Goal: Check status: Check status

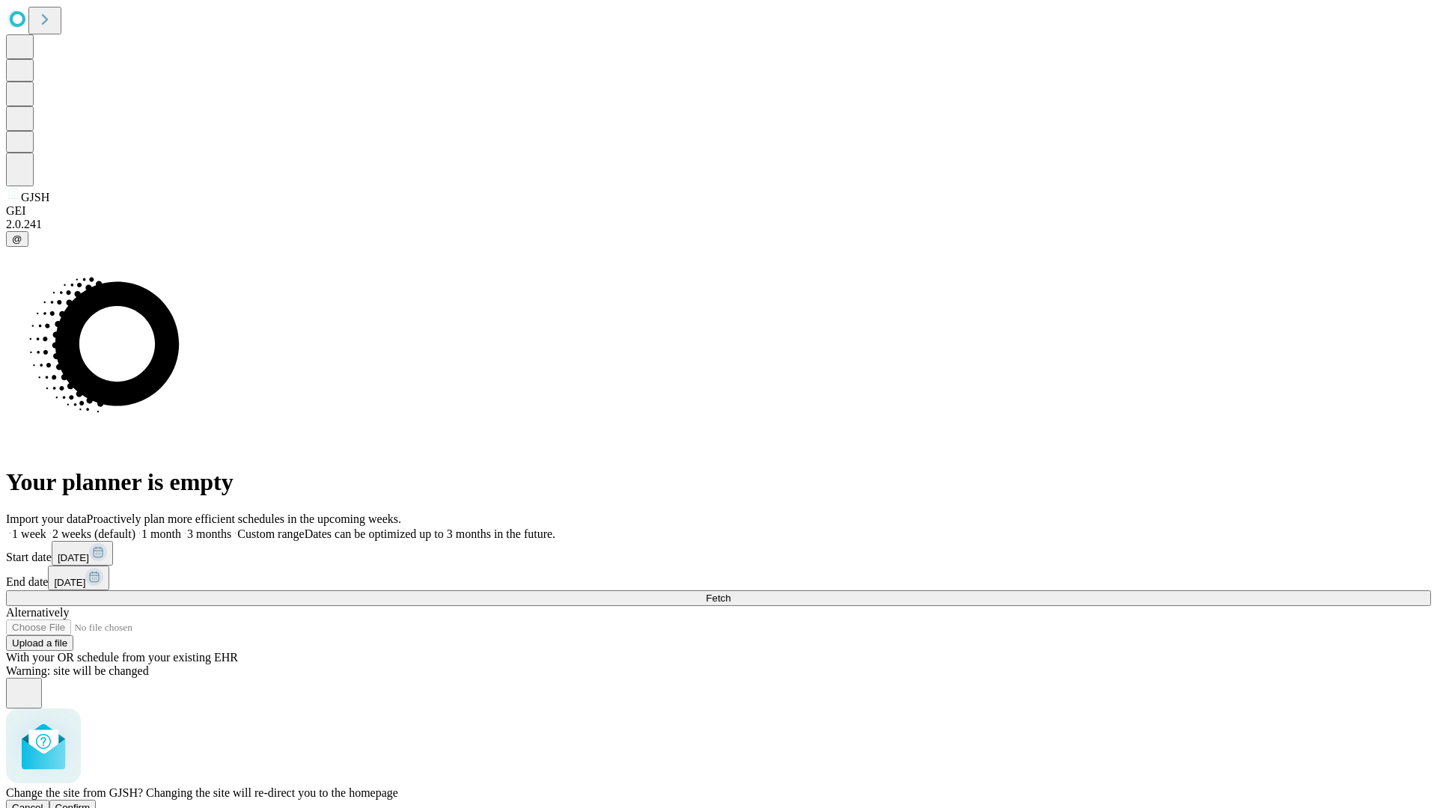
click at [91, 802] on span "Confirm" at bounding box center [72, 807] width 35 height 11
click at [46, 527] on label "1 week" at bounding box center [26, 533] width 40 height 13
click at [730, 593] on span "Fetch" at bounding box center [718, 598] width 25 height 11
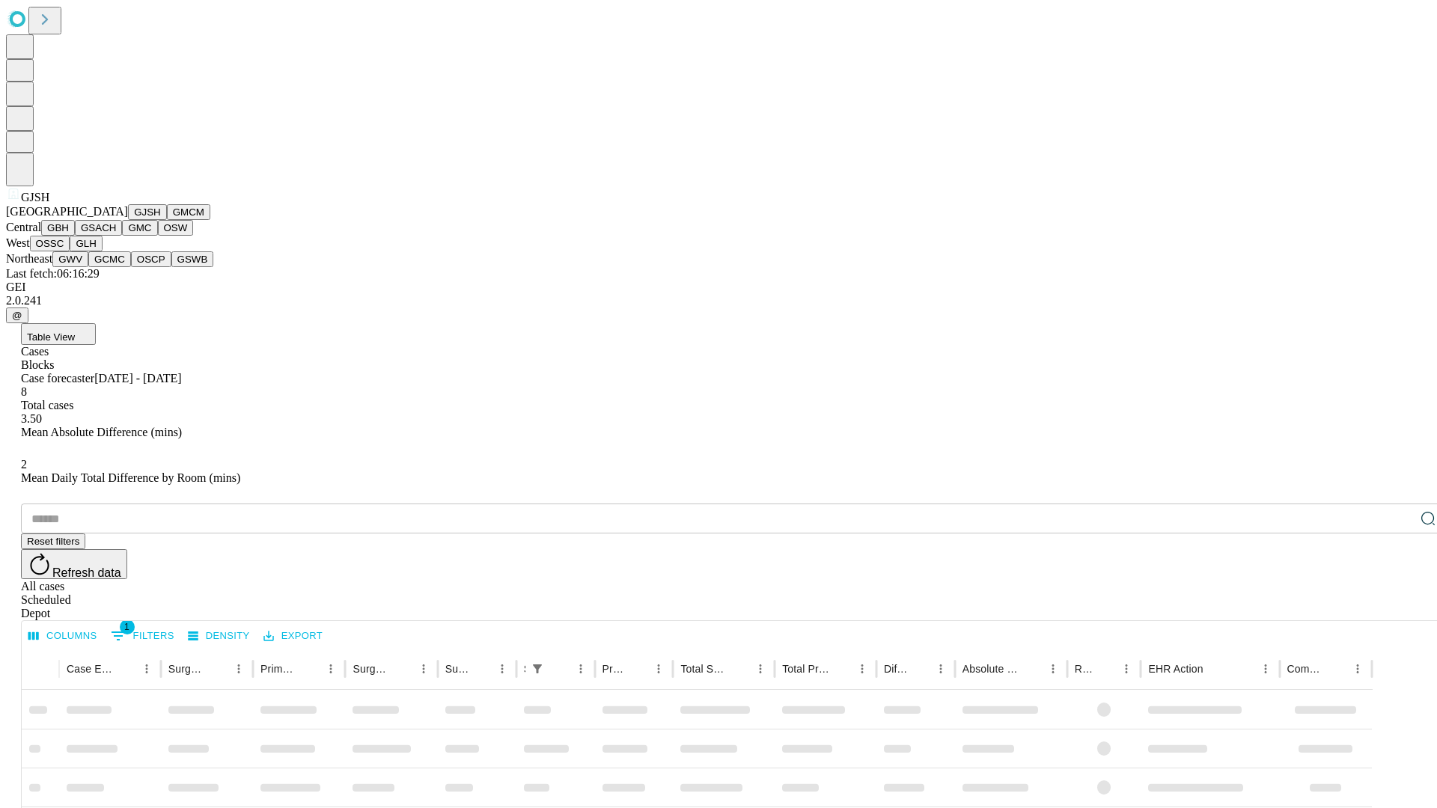
click at [167, 220] on button "GMCM" at bounding box center [188, 212] width 43 height 16
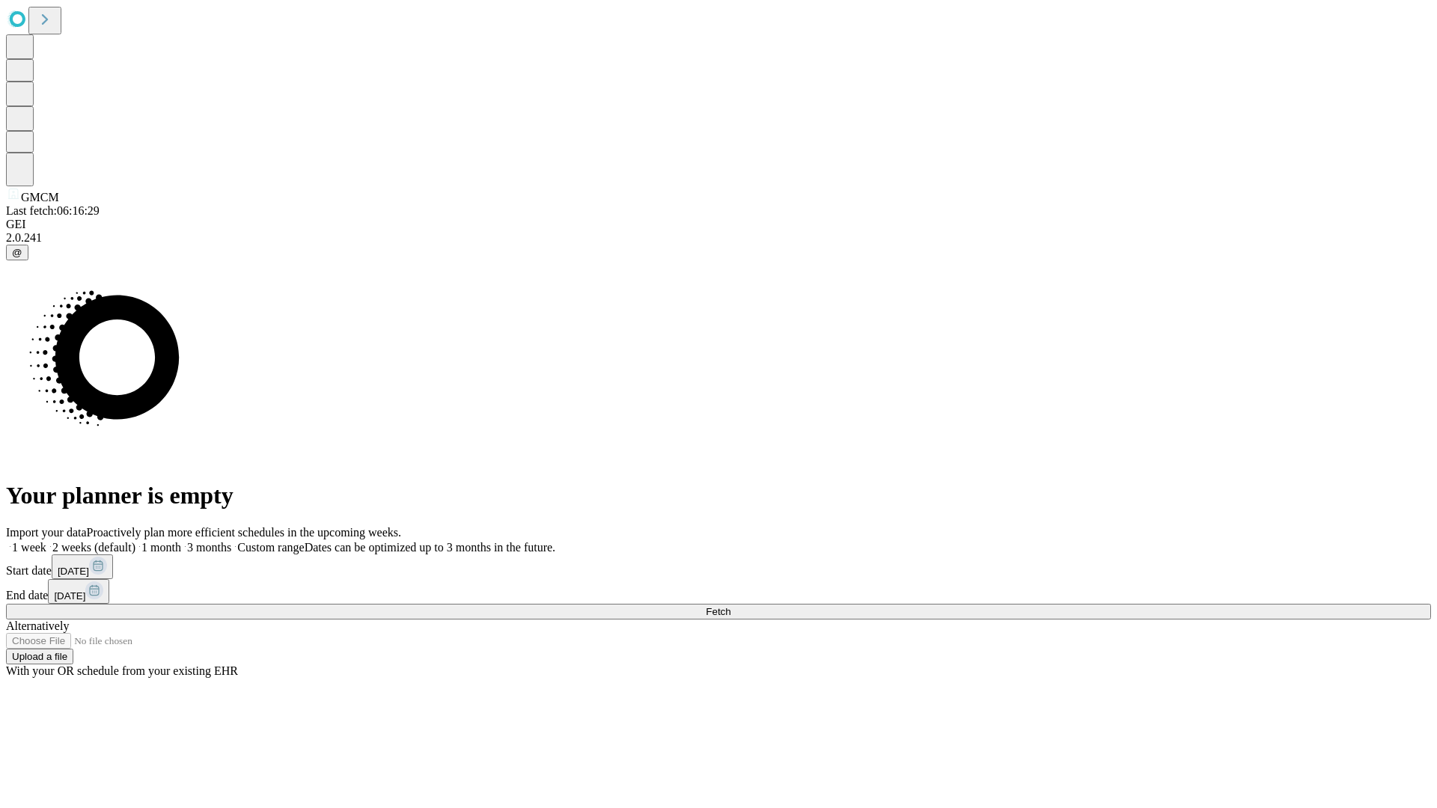
click at [46, 541] on label "1 week" at bounding box center [26, 547] width 40 height 13
click at [730, 606] on span "Fetch" at bounding box center [718, 611] width 25 height 11
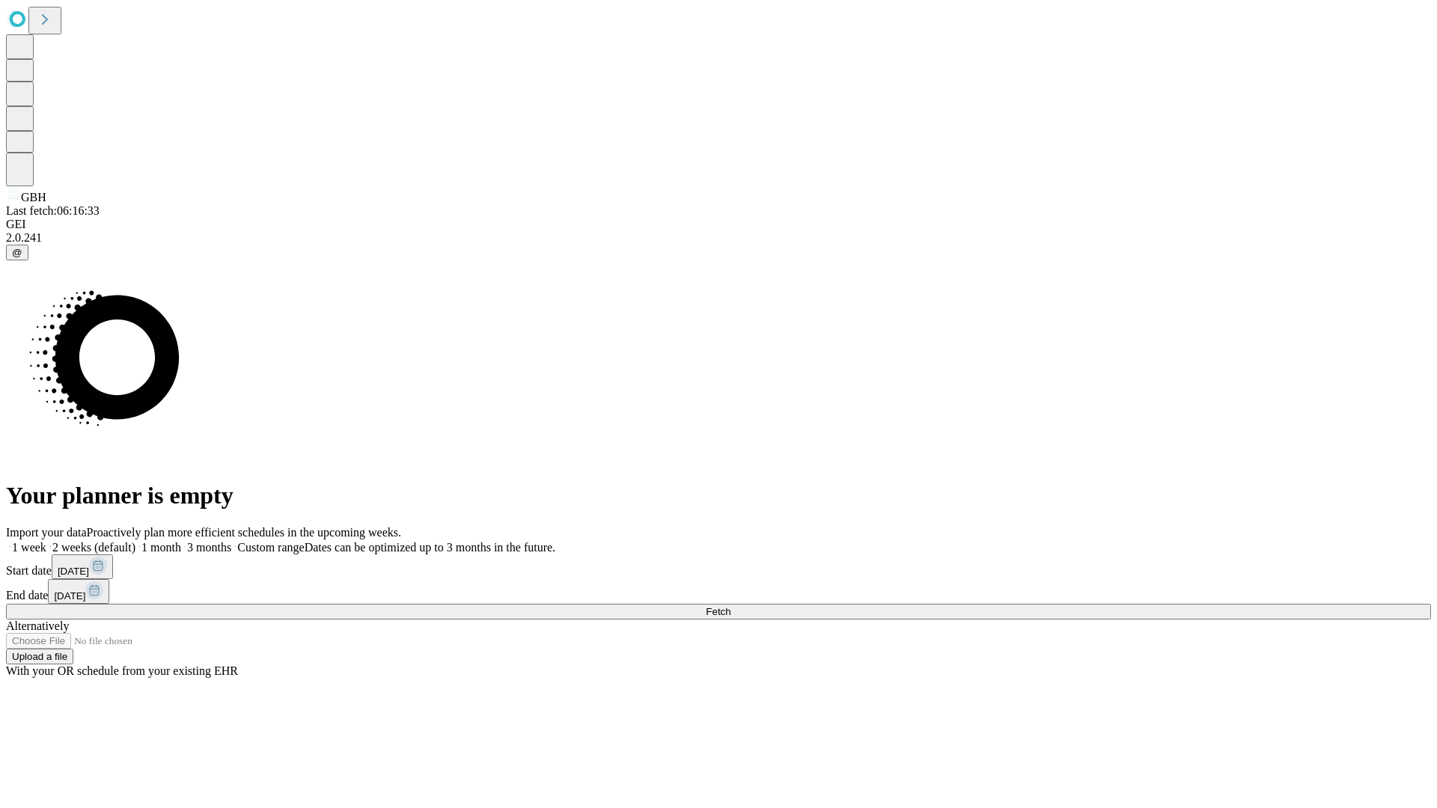
click at [730, 606] on span "Fetch" at bounding box center [718, 611] width 25 height 11
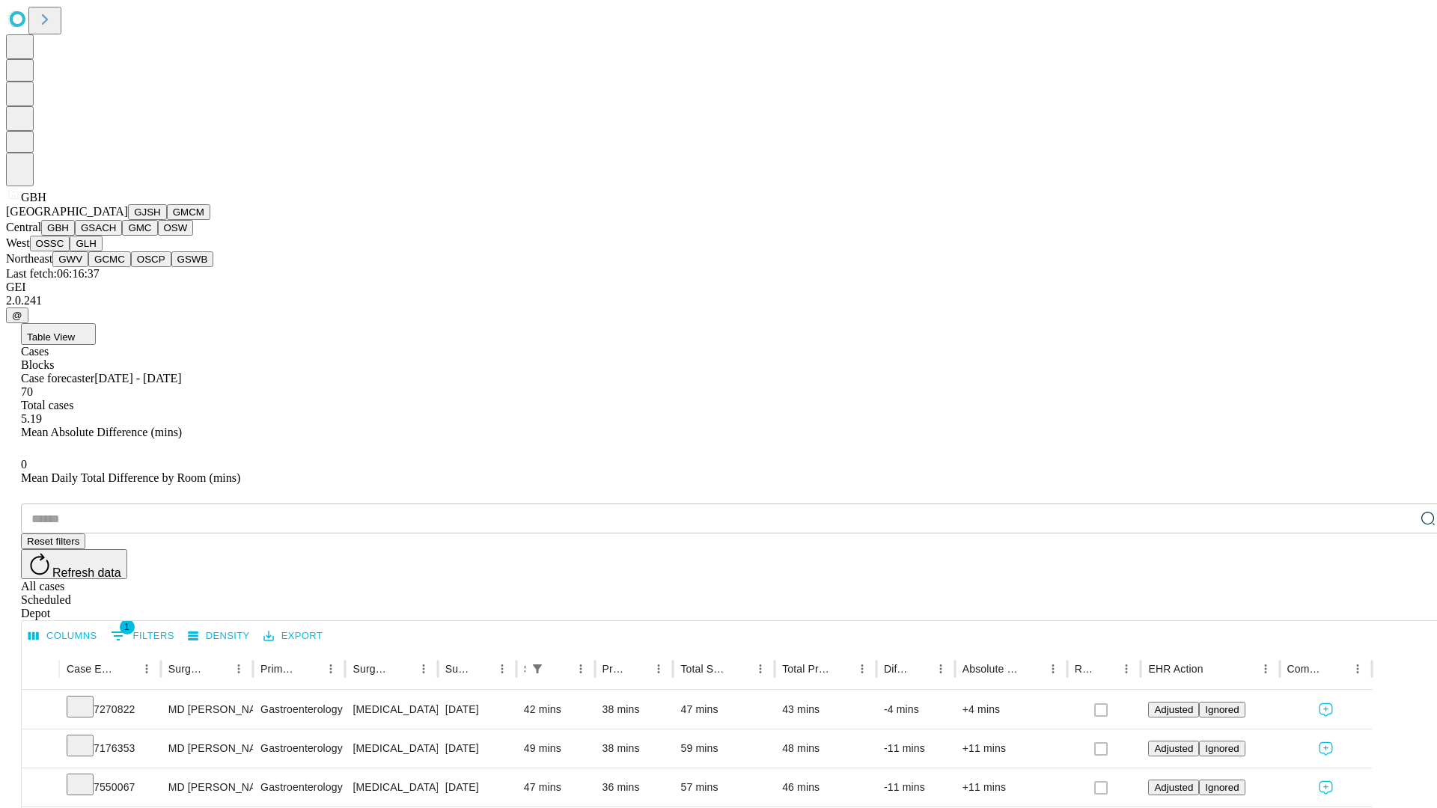
click at [116, 236] on button "GSACH" at bounding box center [98, 228] width 47 height 16
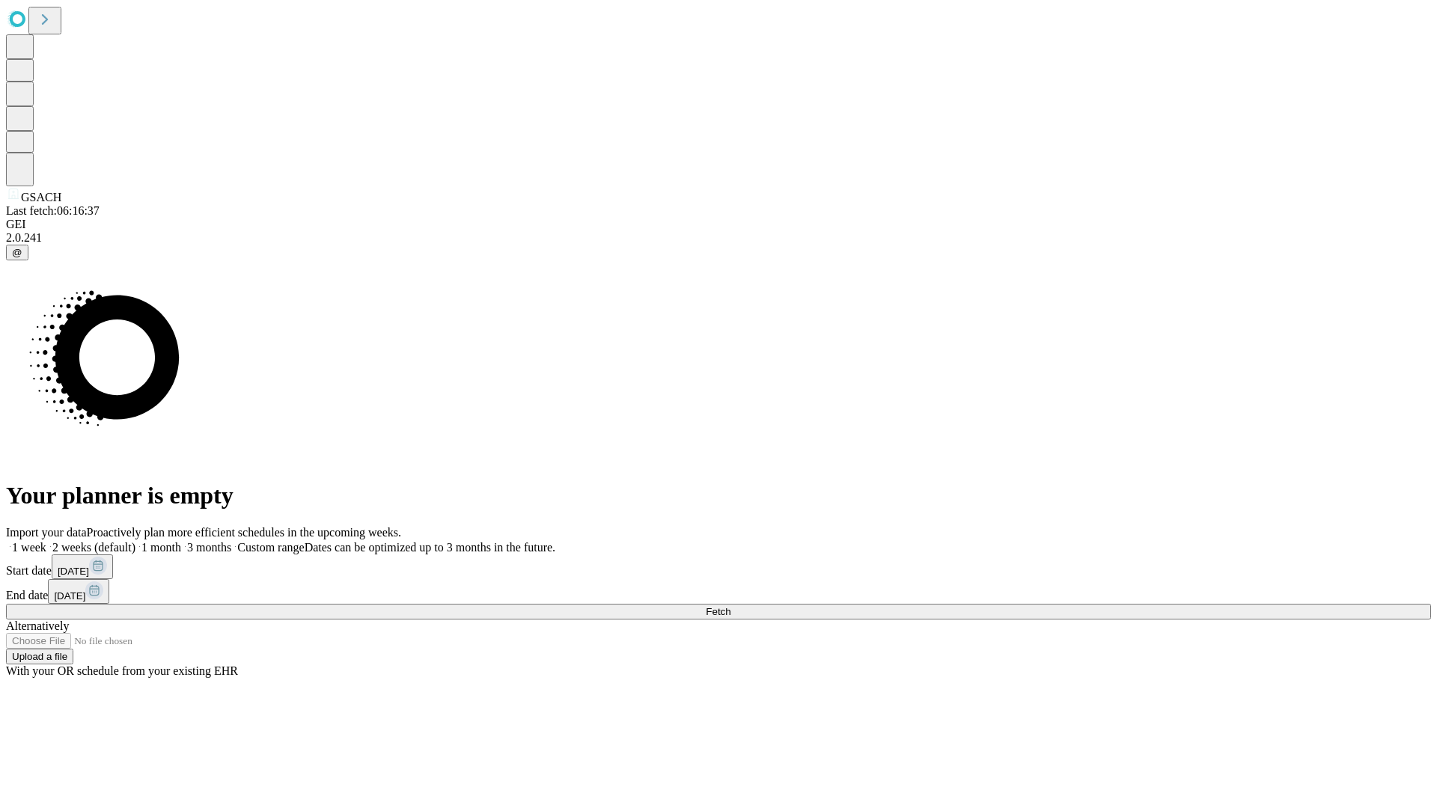
click at [46, 541] on label "1 week" at bounding box center [26, 547] width 40 height 13
click at [730, 606] on span "Fetch" at bounding box center [718, 611] width 25 height 11
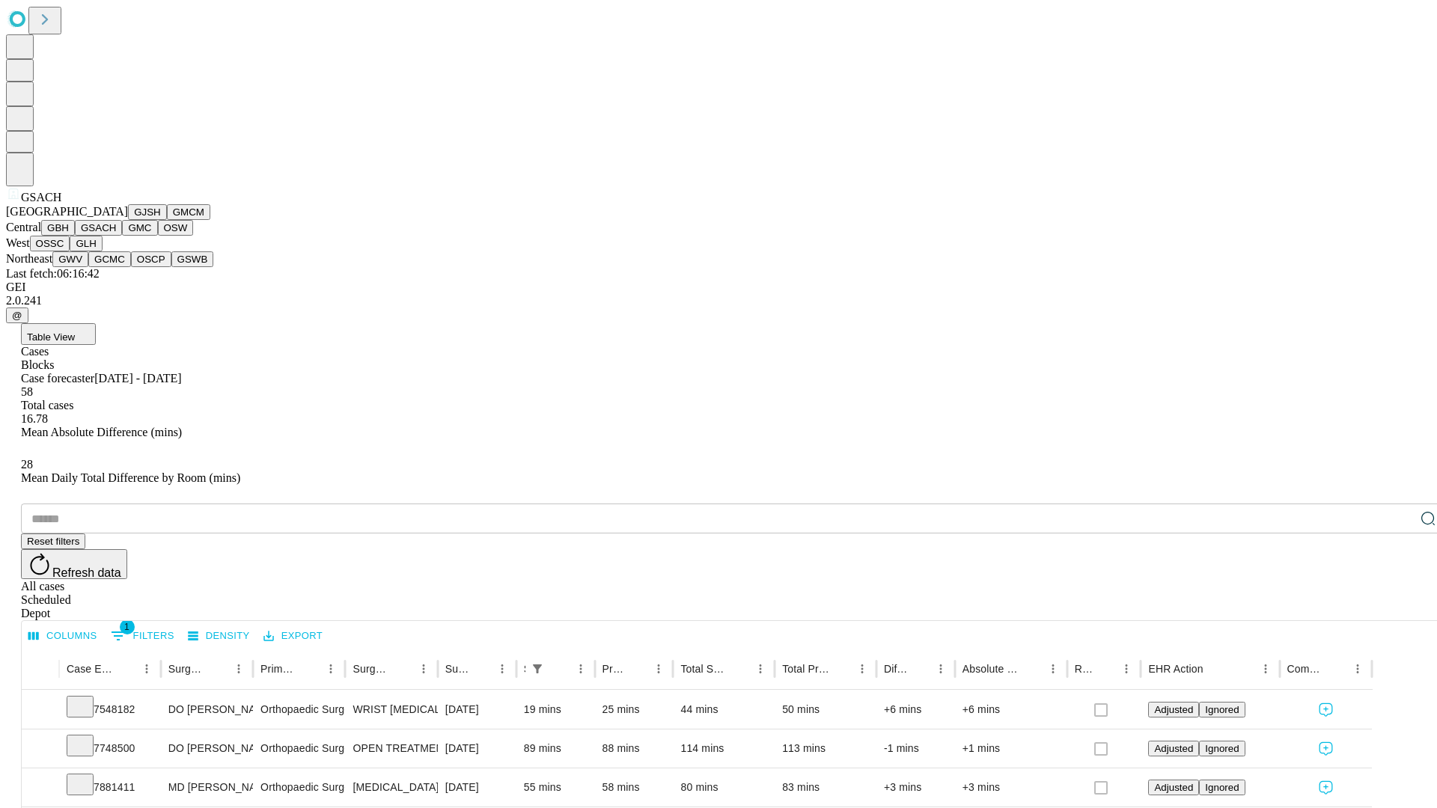
click at [122, 236] on button "GMC" at bounding box center [139, 228] width 35 height 16
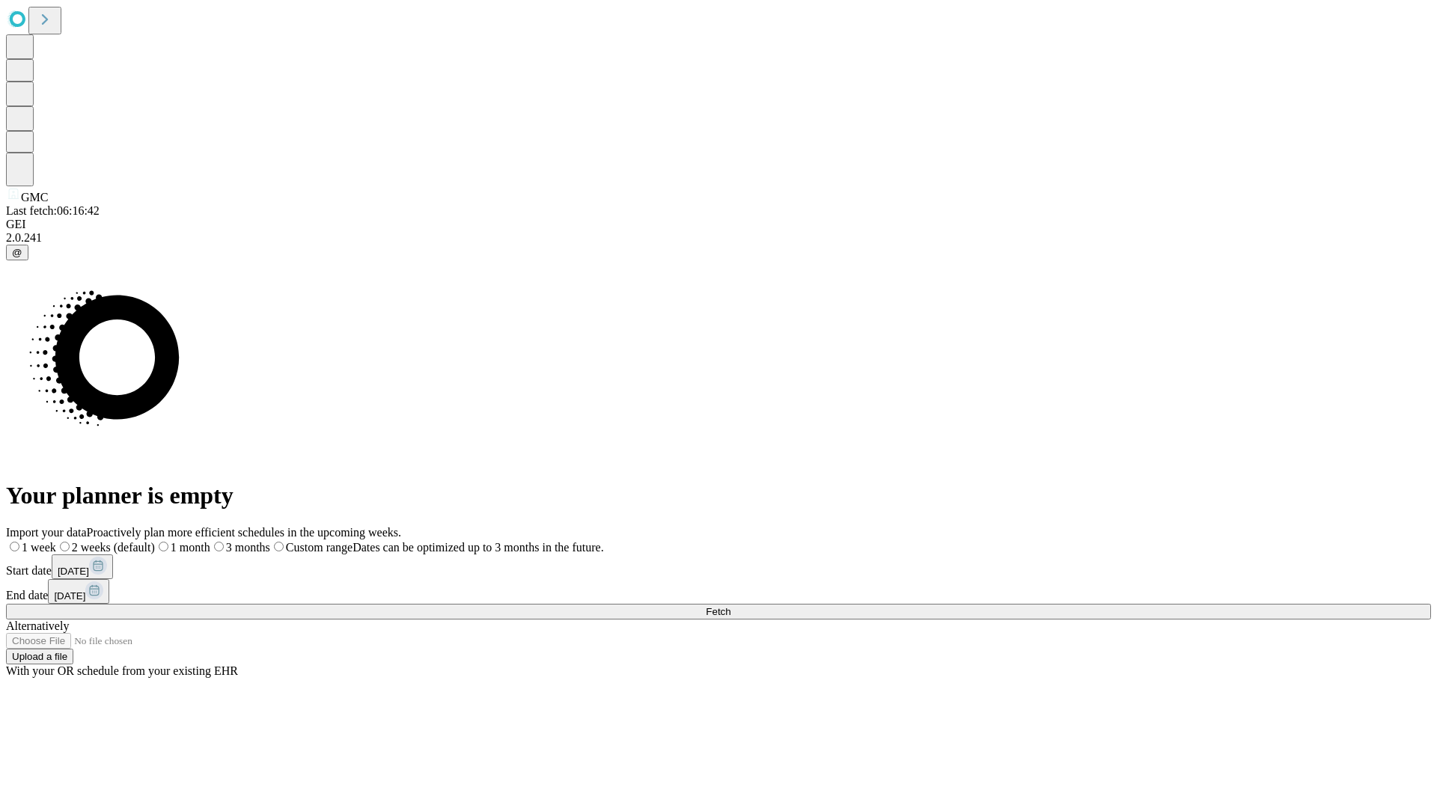
click at [56, 541] on label "1 week" at bounding box center [31, 547] width 50 height 13
click at [730, 606] on span "Fetch" at bounding box center [718, 611] width 25 height 11
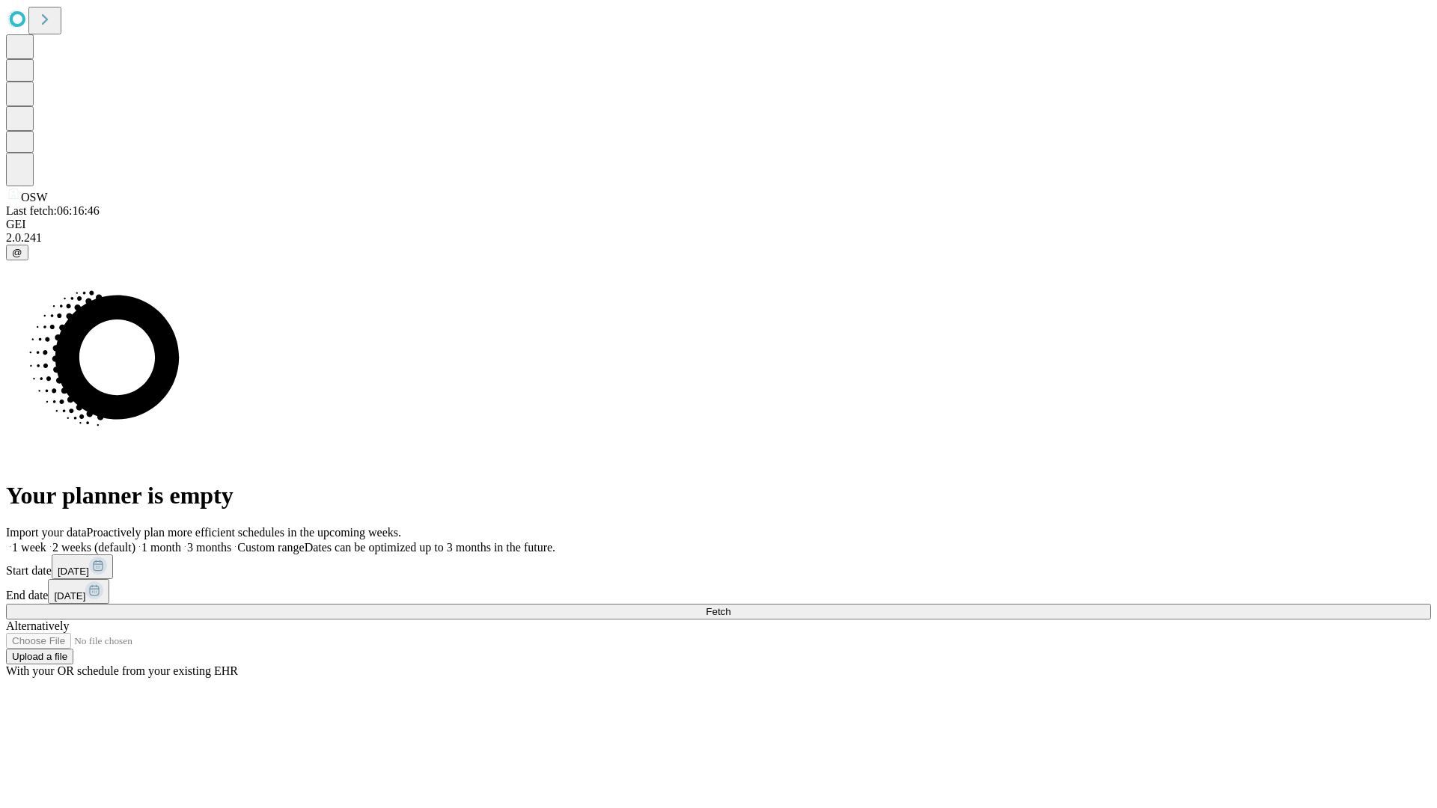
click at [46, 541] on label "1 week" at bounding box center [26, 547] width 40 height 13
click at [730, 606] on span "Fetch" at bounding box center [718, 611] width 25 height 11
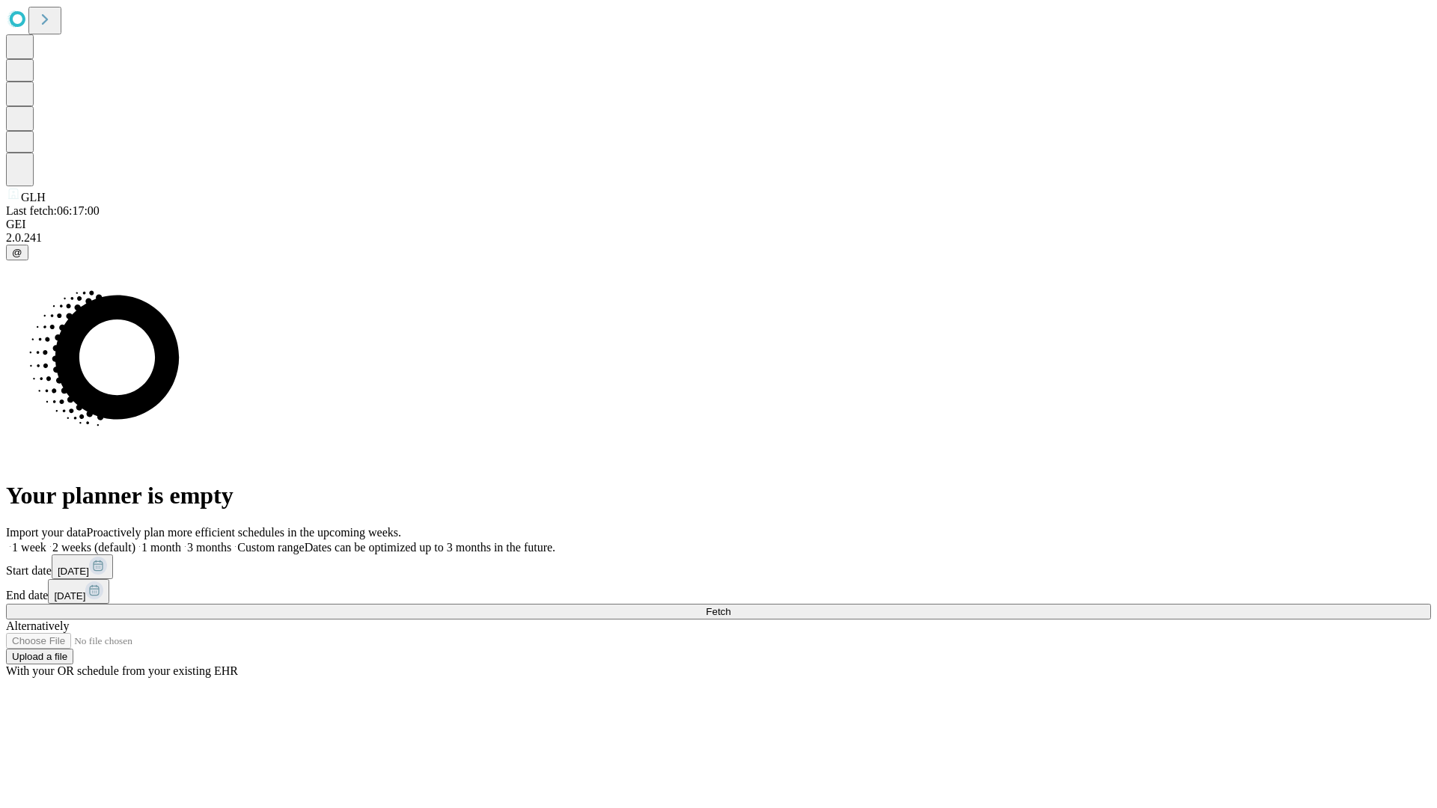
click at [46, 541] on label "1 week" at bounding box center [26, 547] width 40 height 13
click at [730, 606] on span "Fetch" at bounding box center [718, 611] width 25 height 11
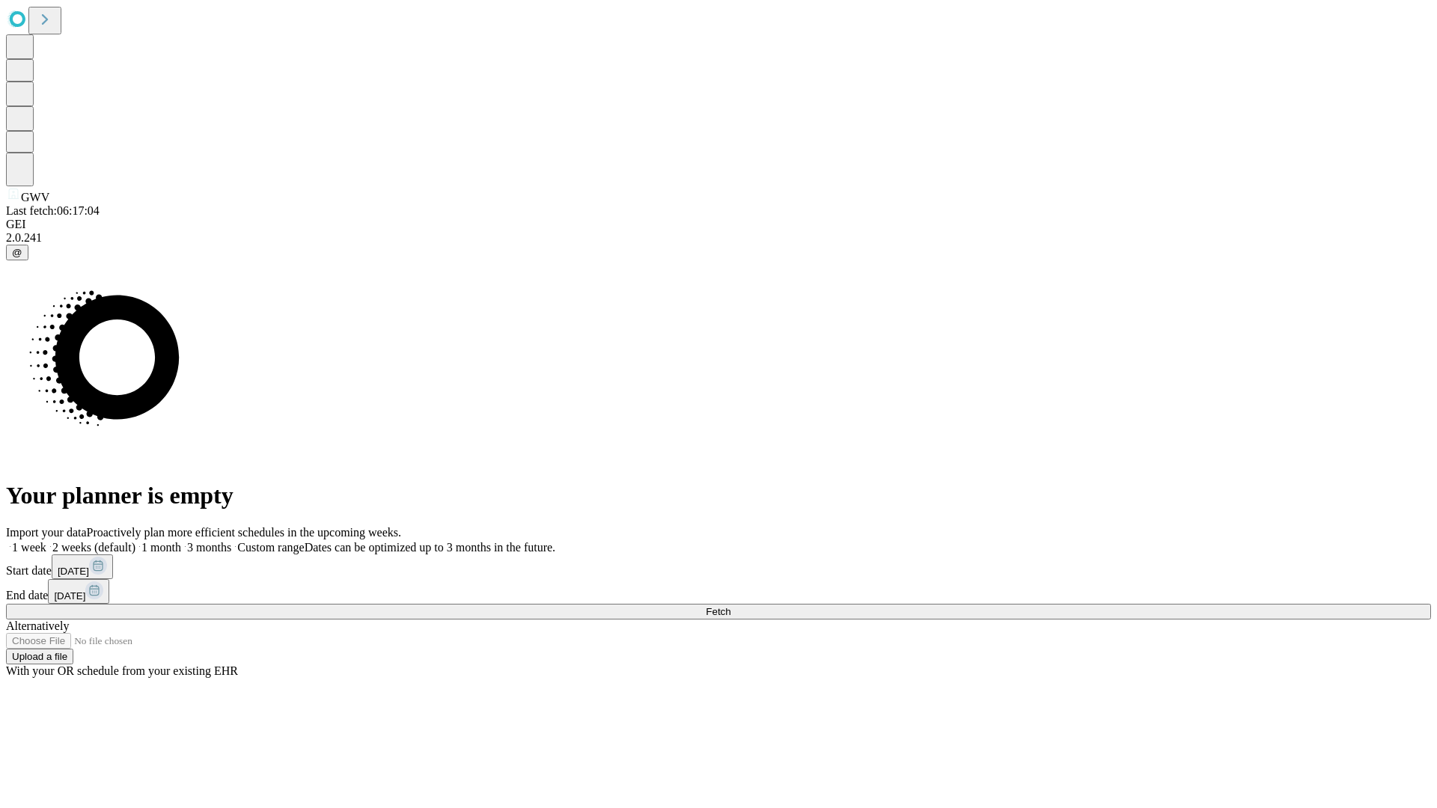
click at [46, 541] on label "1 week" at bounding box center [26, 547] width 40 height 13
click at [730, 606] on span "Fetch" at bounding box center [718, 611] width 25 height 11
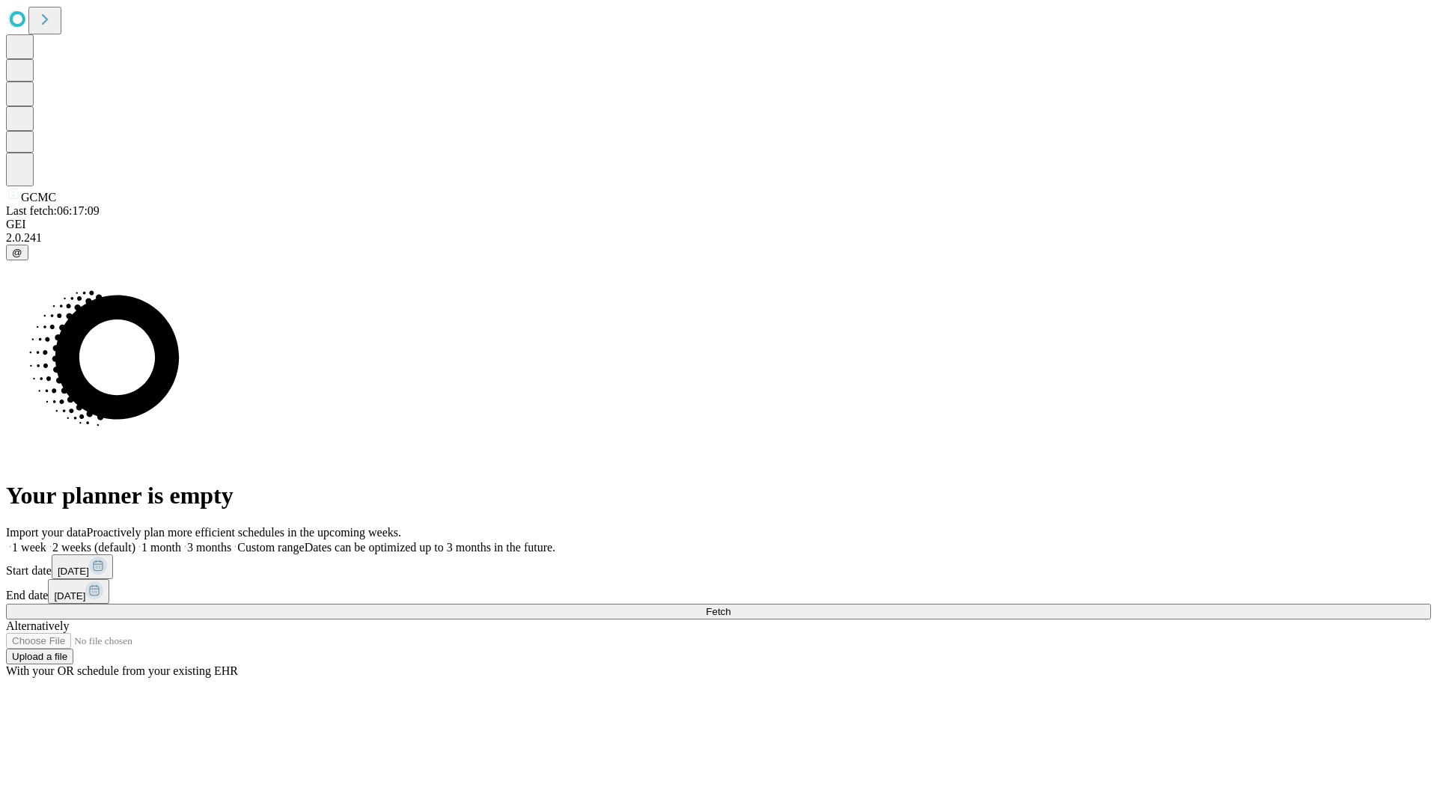
click at [46, 541] on label "1 week" at bounding box center [26, 547] width 40 height 13
click at [730, 606] on span "Fetch" at bounding box center [718, 611] width 25 height 11
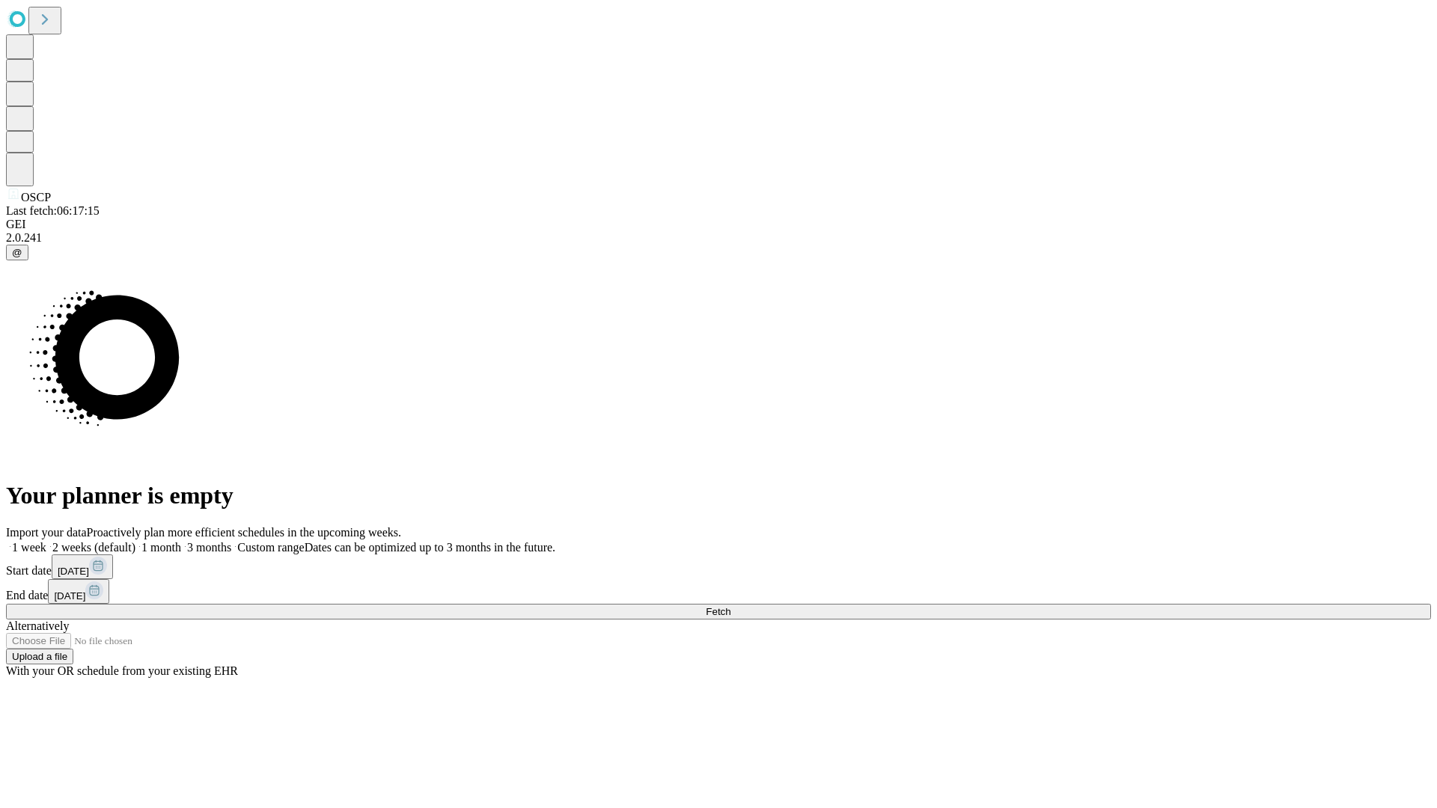
click at [46, 541] on label "1 week" at bounding box center [26, 547] width 40 height 13
click at [730, 606] on span "Fetch" at bounding box center [718, 611] width 25 height 11
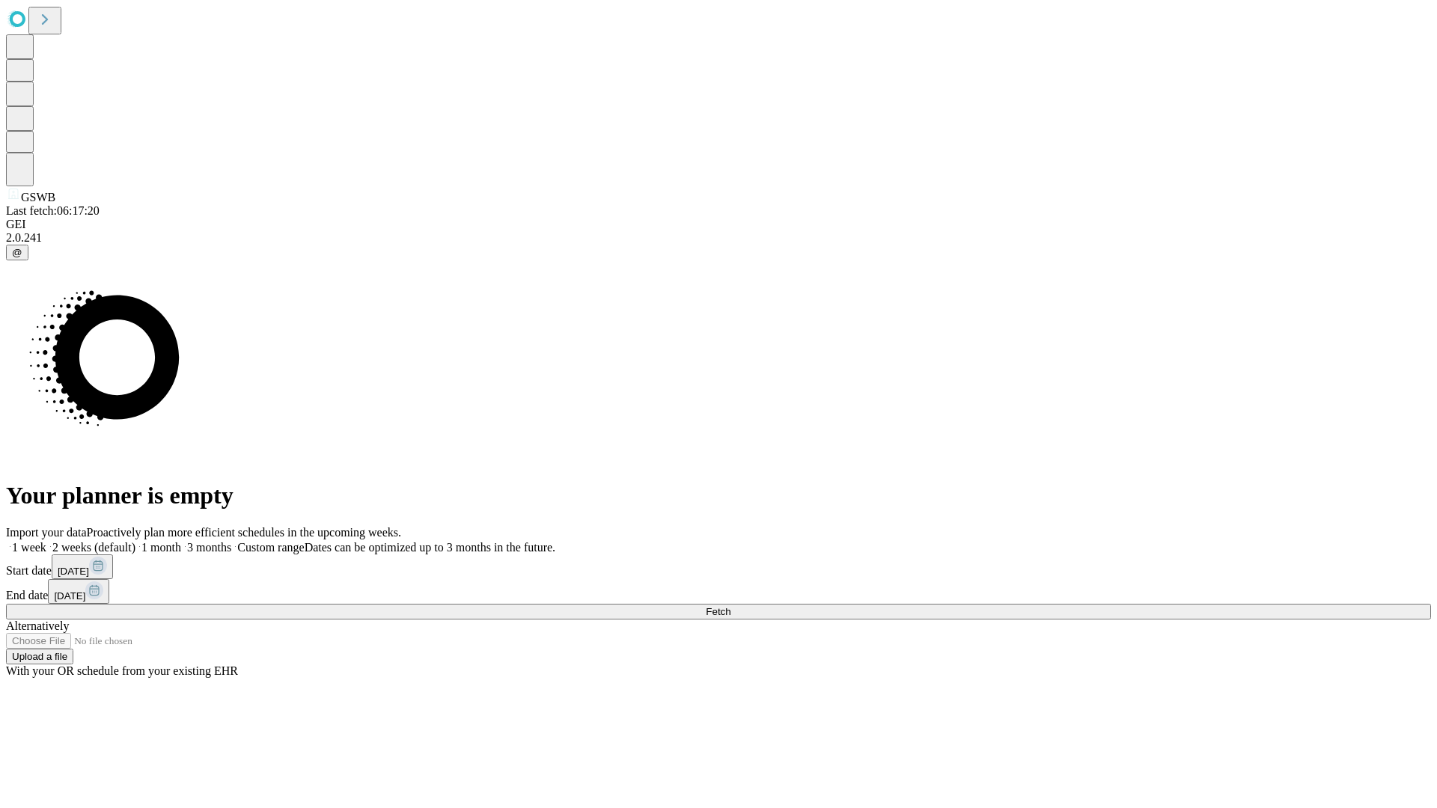
click at [730, 606] on span "Fetch" at bounding box center [718, 611] width 25 height 11
